Goal: Task Accomplishment & Management: Use online tool/utility

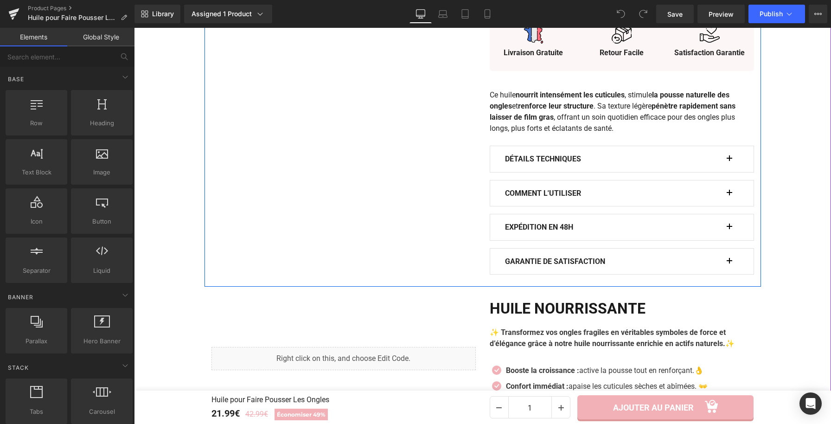
click at [731, 160] on button "button" at bounding box center [734, 159] width 9 height 26
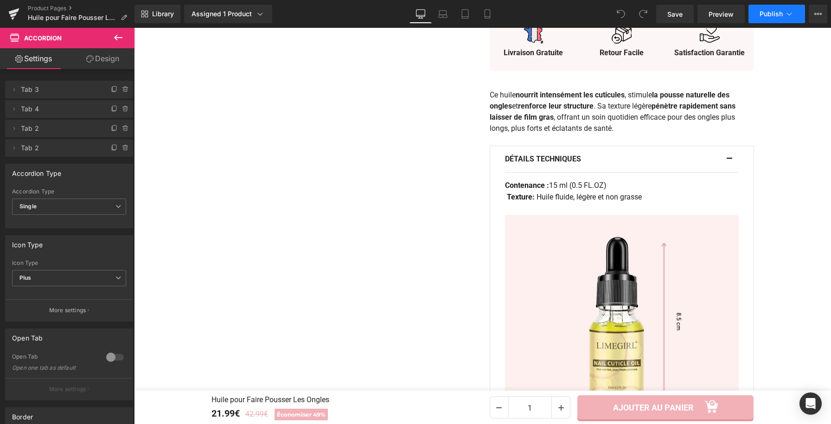
click at [790, 13] on icon at bounding box center [789, 13] width 9 height 9
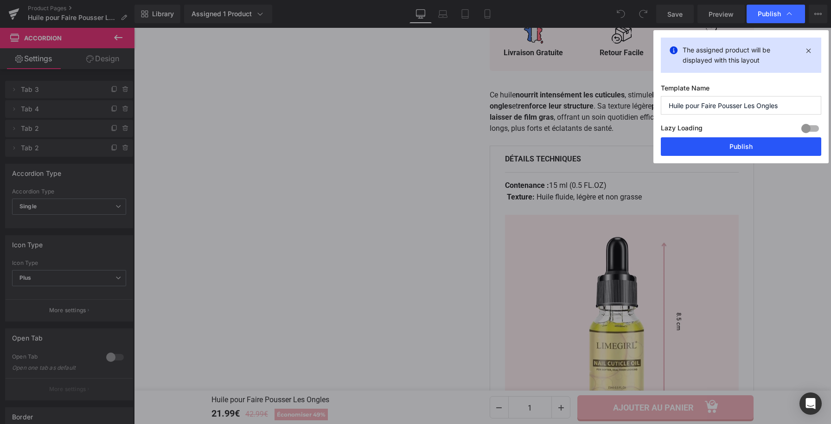
click at [720, 142] on button "Publish" at bounding box center [741, 146] width 160 height 19
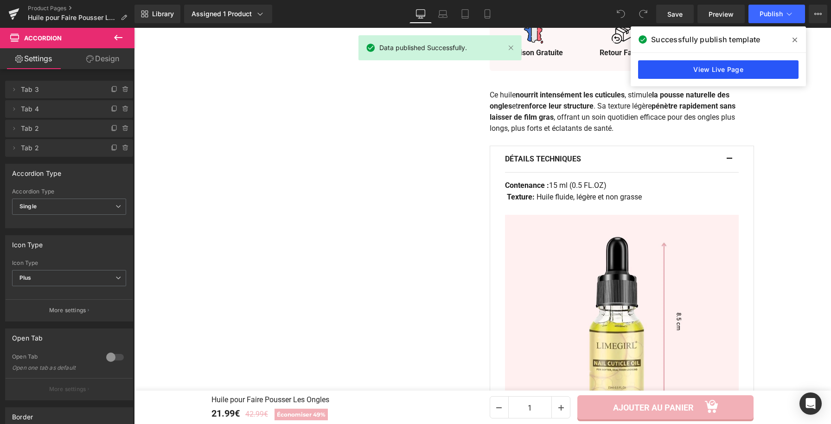
click at [701, 67] on link "View Live Page" at bounding box center [718, 69] width 160 height 19
